Goal: Information Seeking & Learning: Learn about a topic

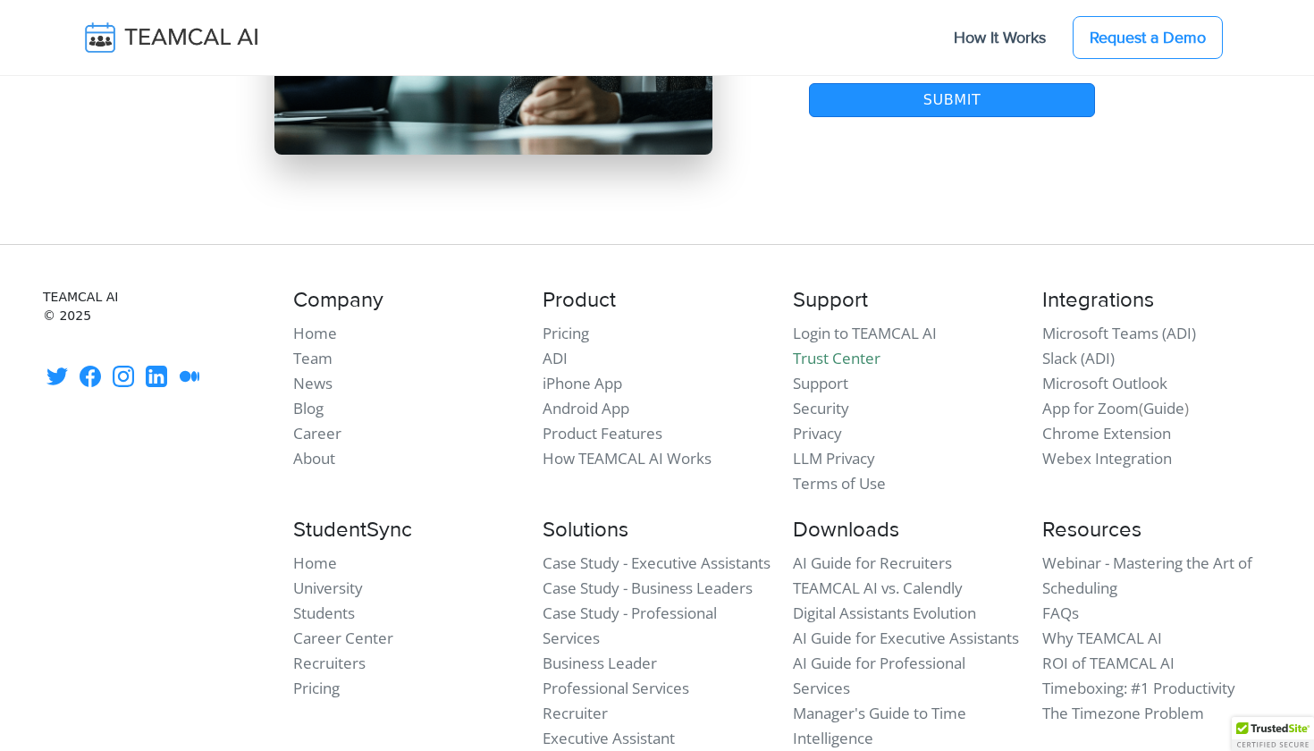
scroll to position [15548, 0]
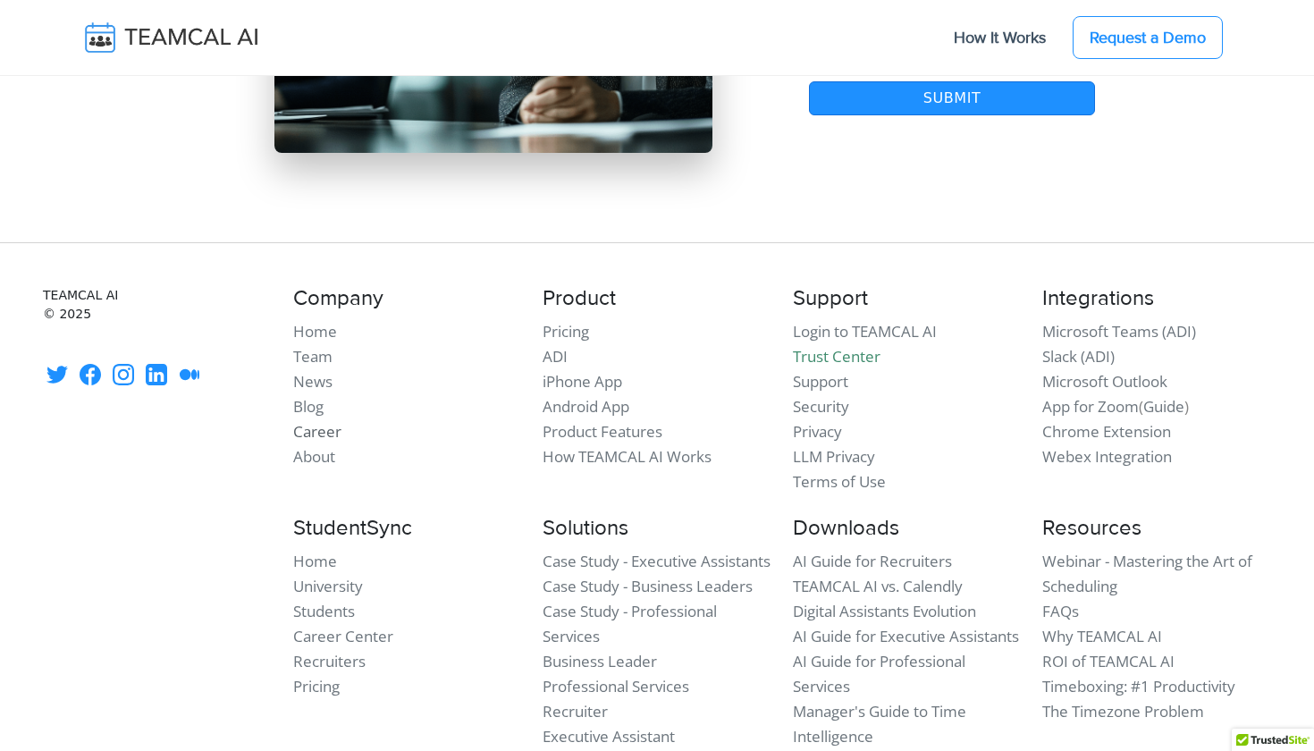
click at [308, 421] on link "Career" at bounding box center [317, 431] width 48 height 21
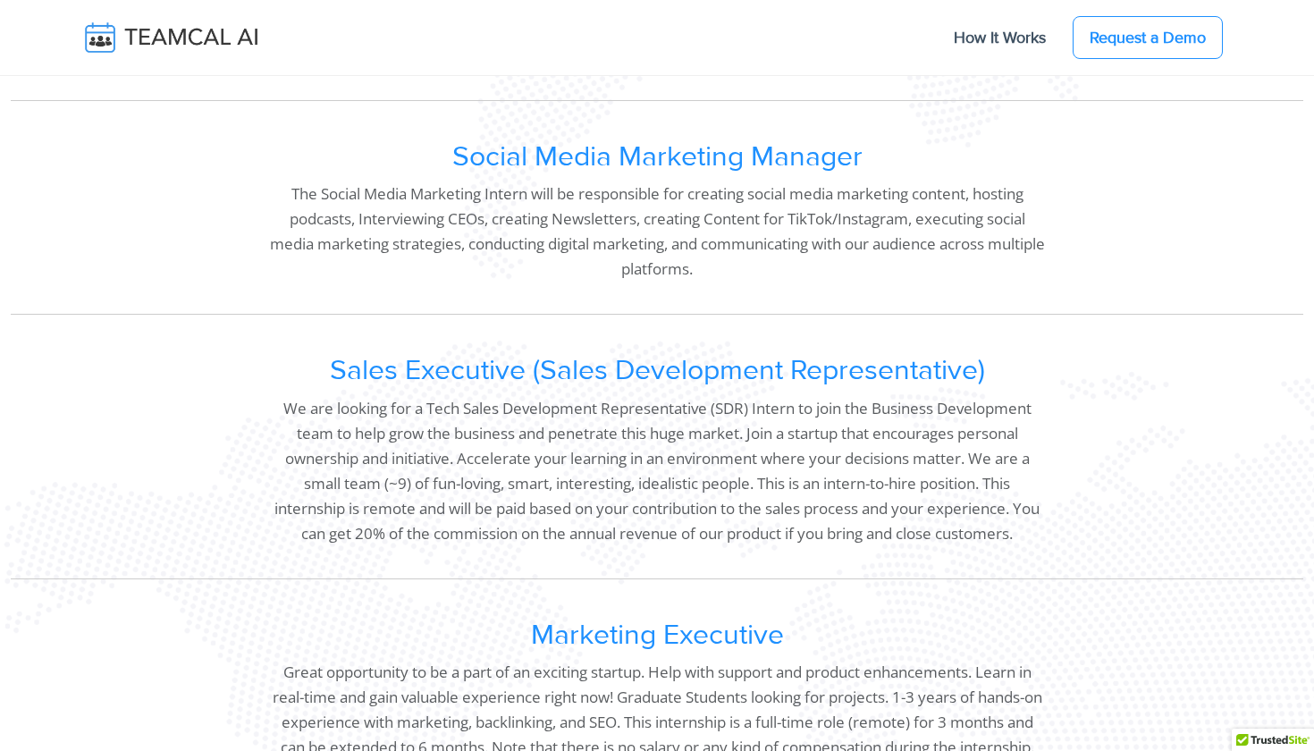
scroll to position [642, 0]
click at [577, 362] on h2 "Sales Executive (Sales Development Representative)" at bounding box center [657, 373] width 776 height 34
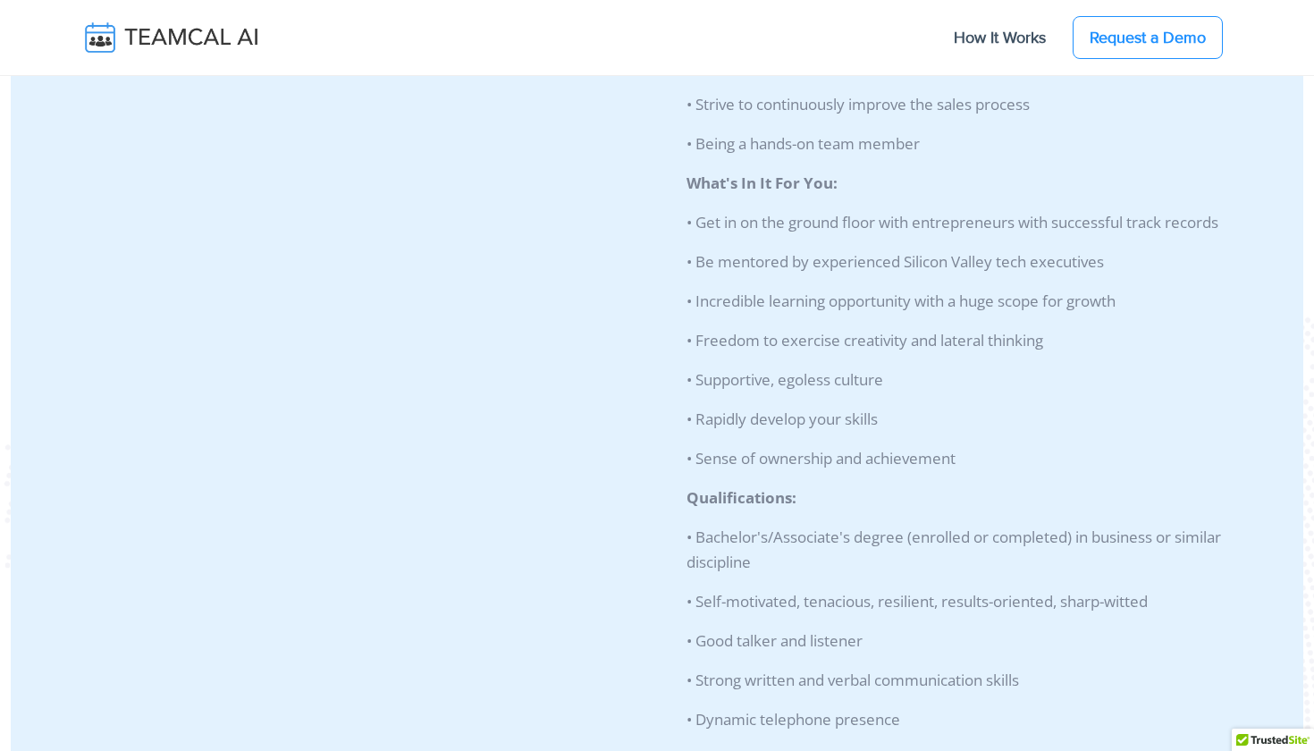
scroll to position [1924, 0]
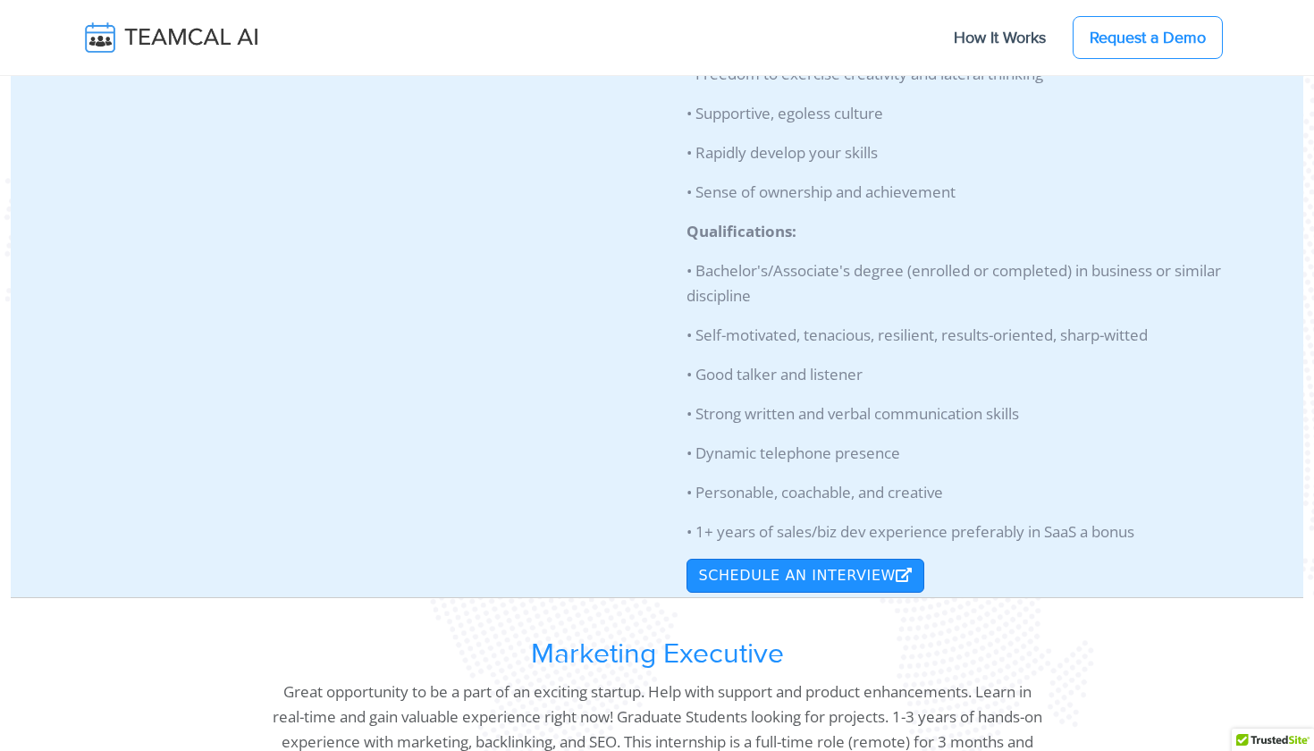
click at [752, 593] on button "Schedule an Interview" at bounding box center [805, 576] width 237 height 34
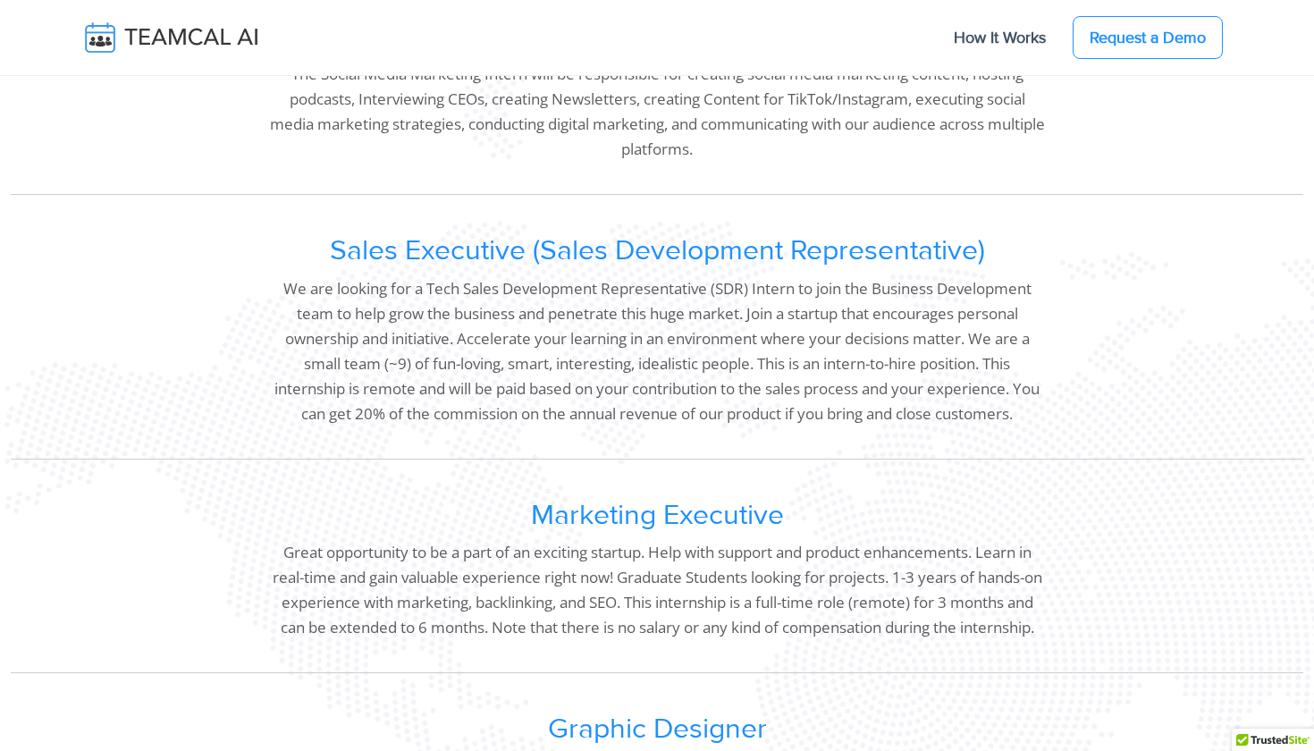
scroll to position [753, 0]
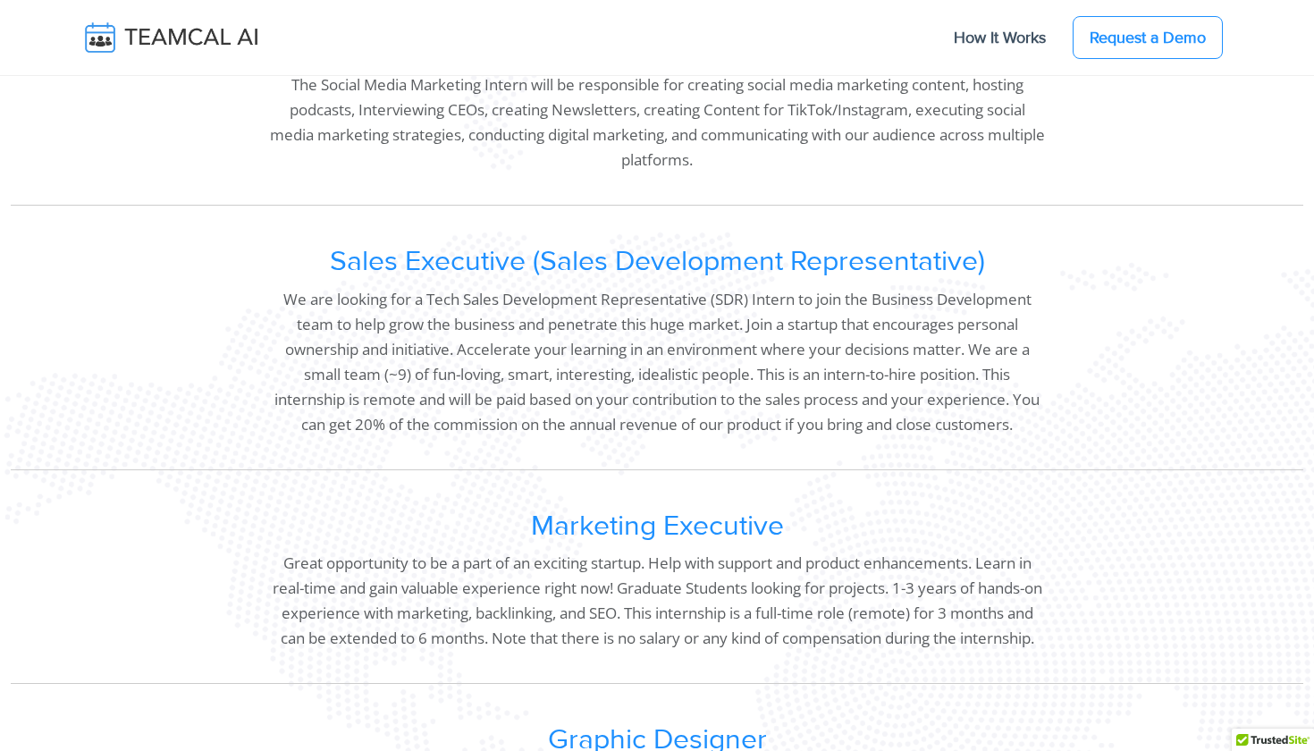
click at [417, 310] on p "We are looking for a Tech Sales Development Representative (SDR) Intern to join…" at bounding box center [657, 362] width 776 height 150
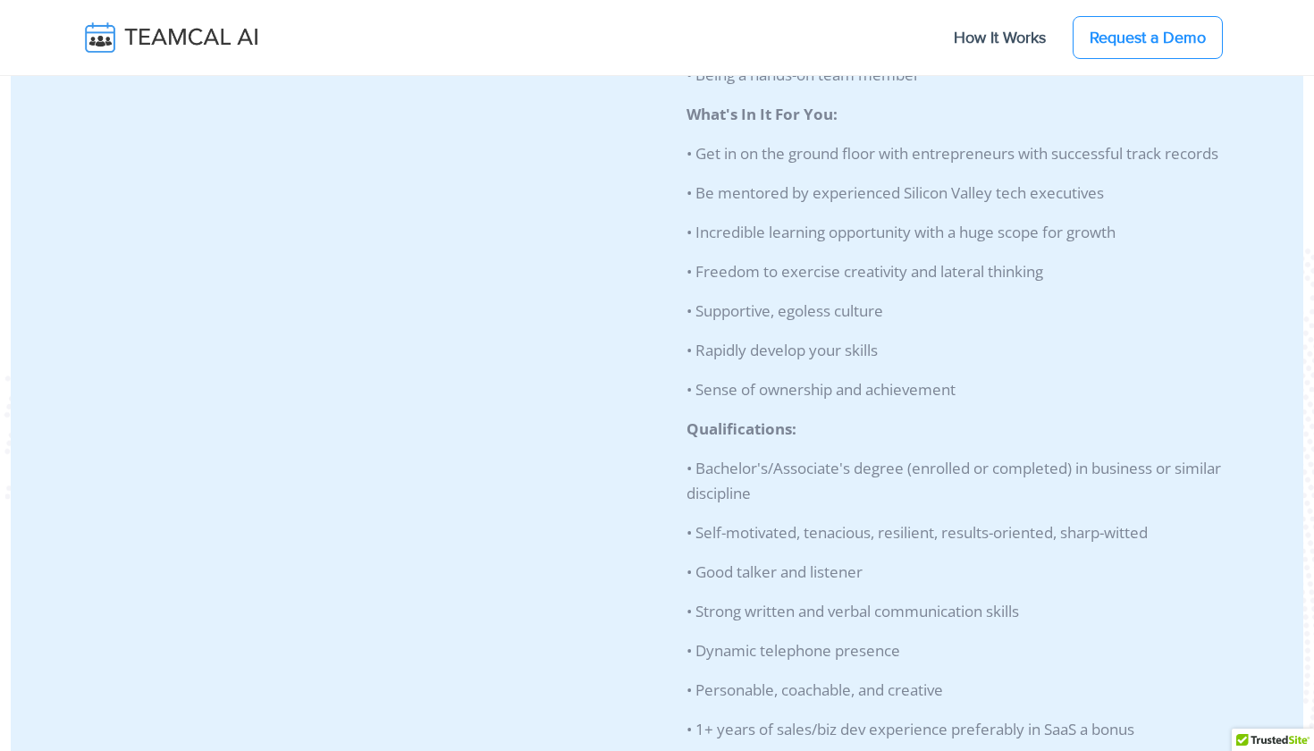
scroll to position [2067, 0]
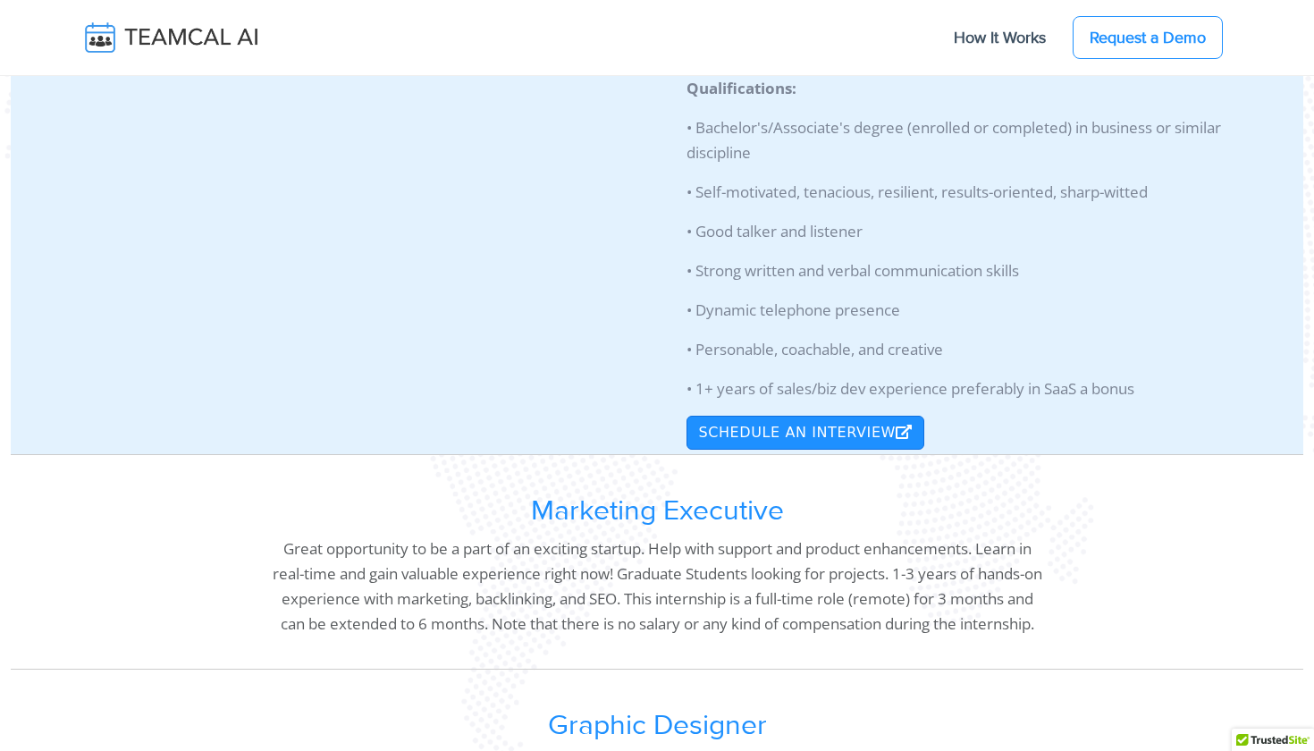
click at [221, 47] on img at bounding box center [184, 38] width 213 height 38
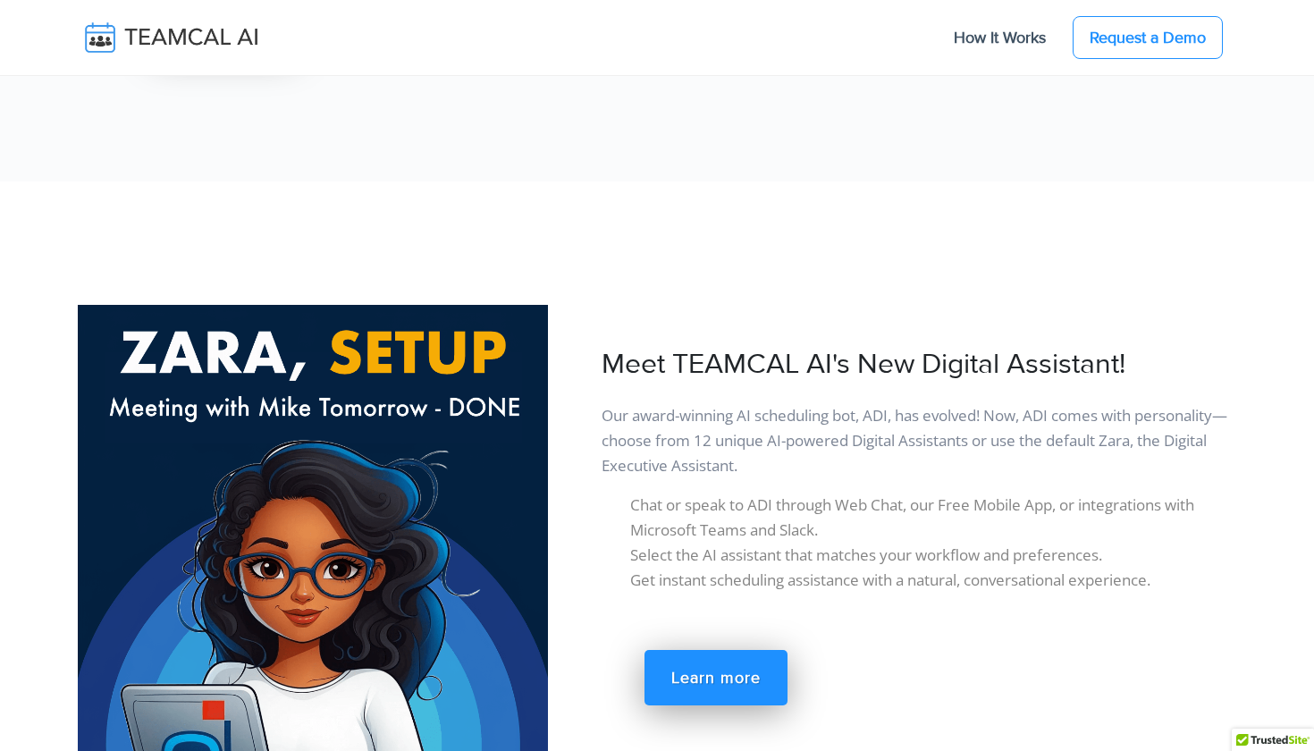
scroll to position [3044, 0]
